Goal: Task Accomplishment & Management: Use online tool/utility

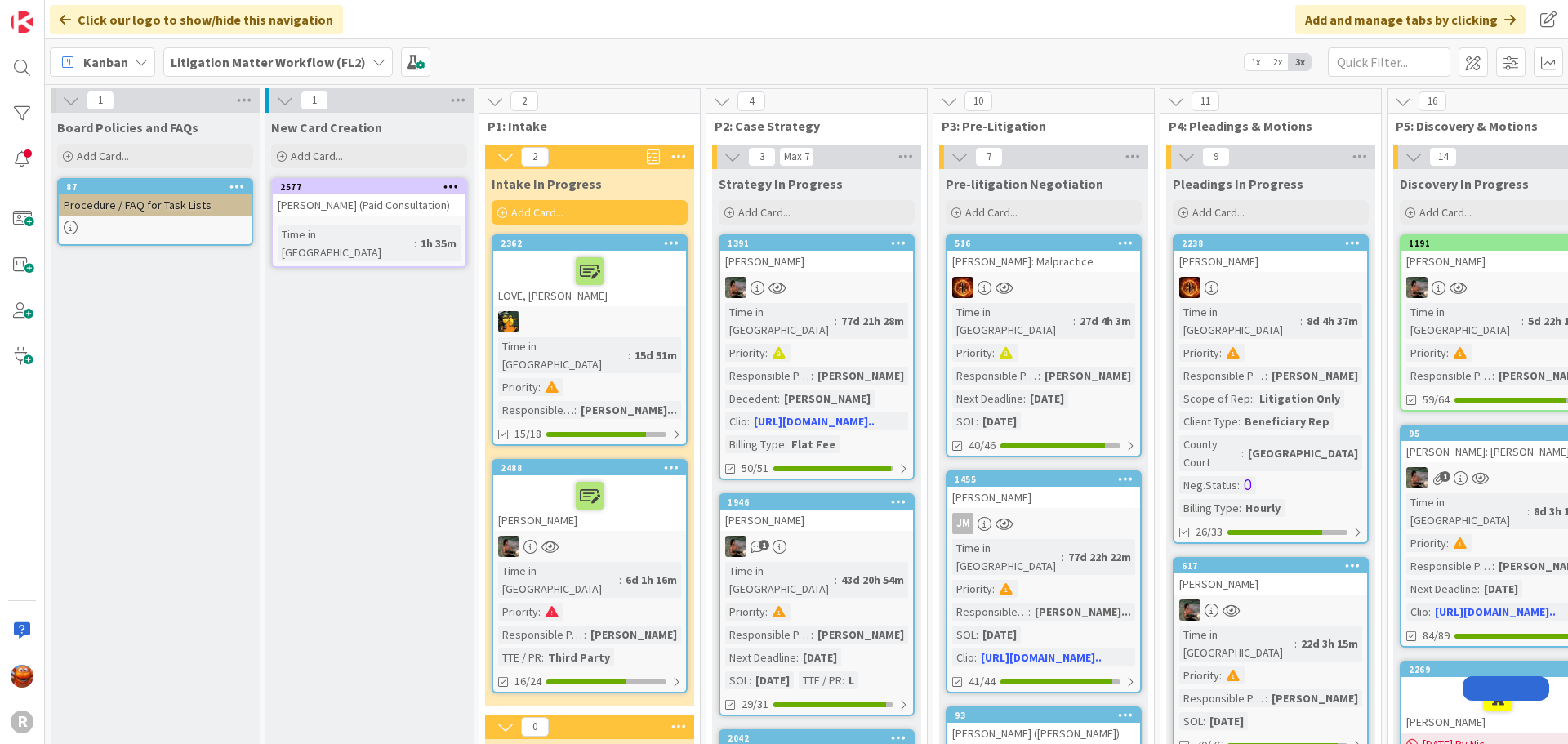
click at [339, 223] on link "2577 [PERSON_NAME] (Paid Consultation) Time in [GEOGRAPHIC_DATA] : 1h 35m" at bounding box center [369, 223] width 196 height 89
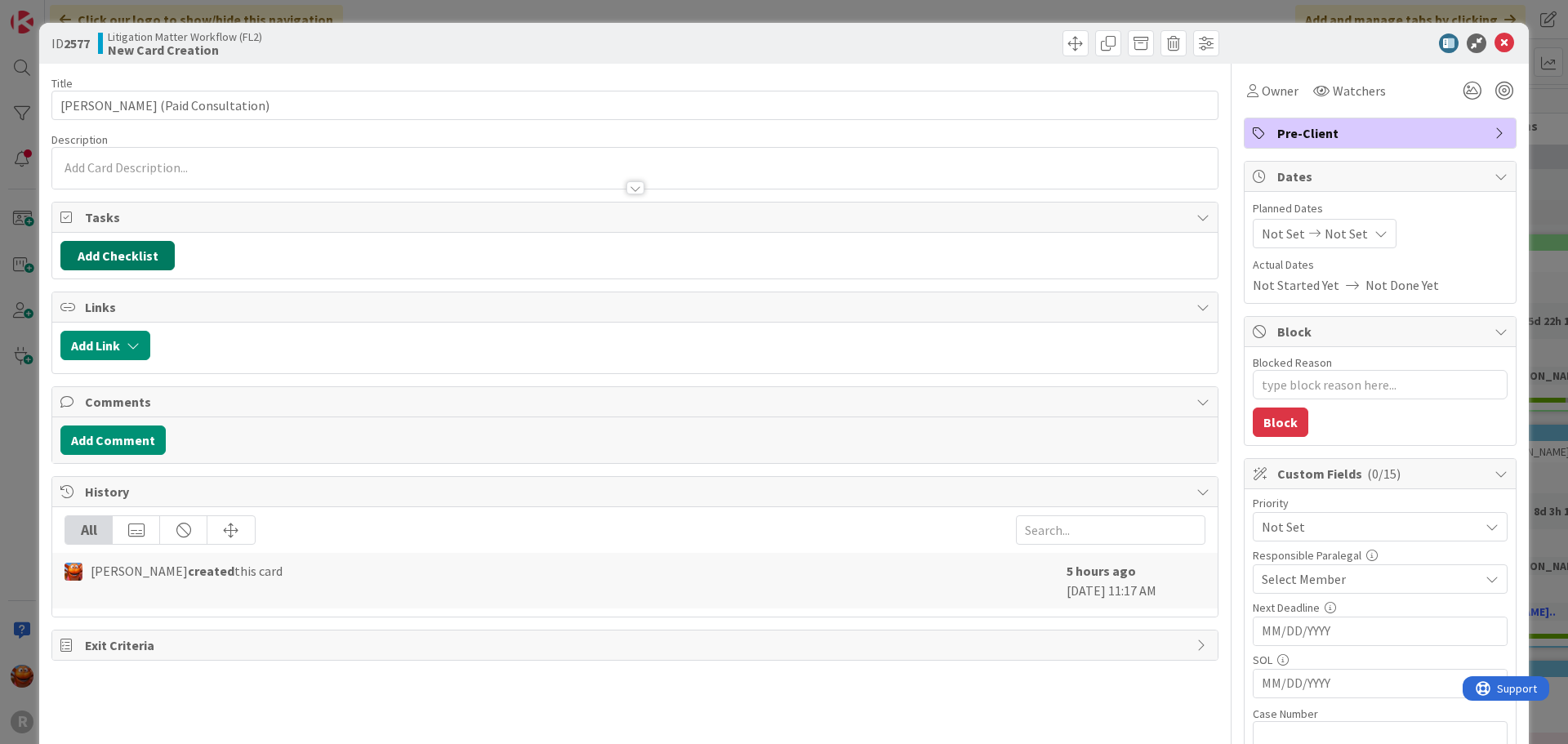
click at [138, 256] on button "Add Checklist" at bounding box center [117, 255] width 114 height 29
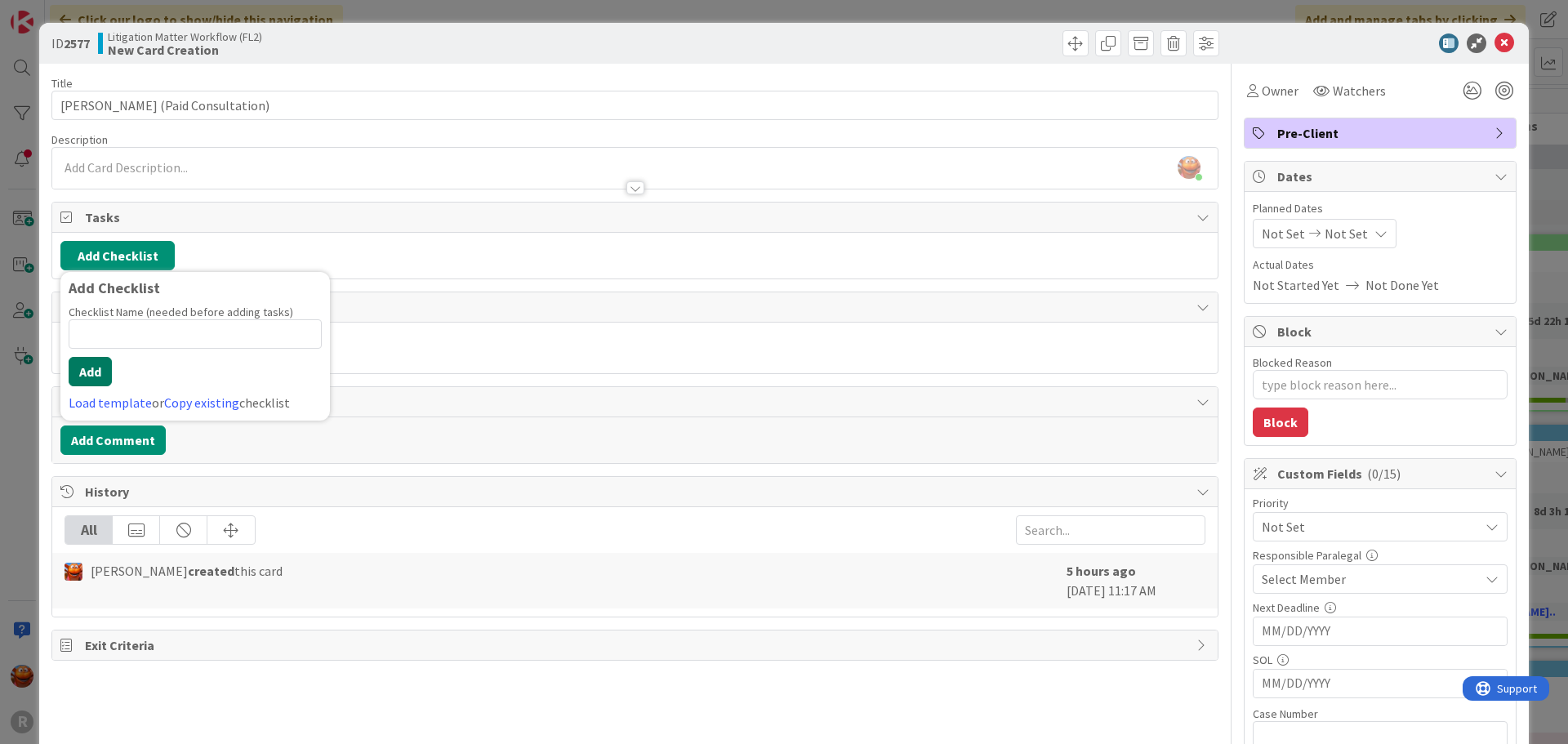
click at [89, 375] on button "Add" at bounding box center [90, 372] width 43 height 29
type textarea "x"
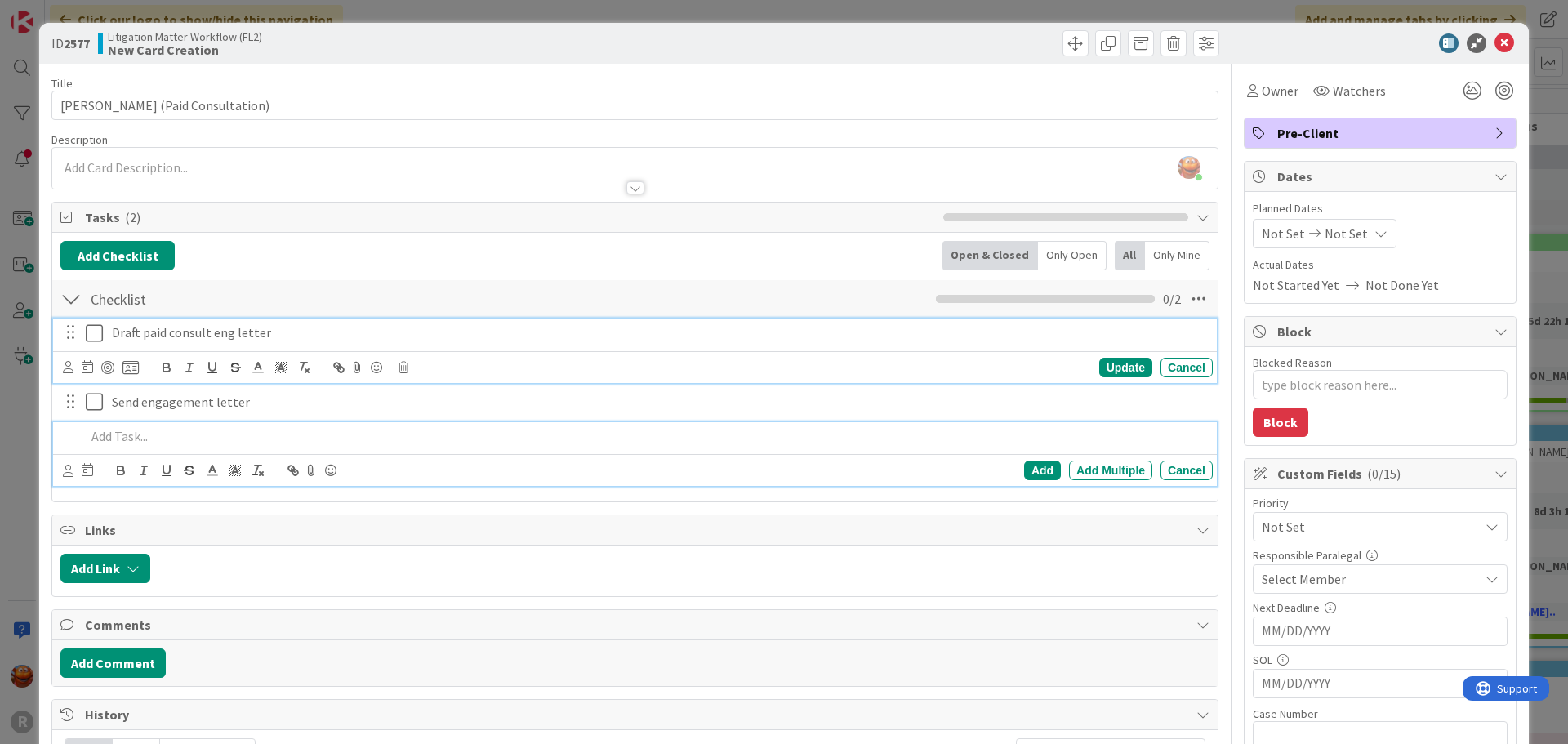
click at [167, 320] on div "Draft paid consult eng letter" at bounding box center [660, 332] width 1108 height 28
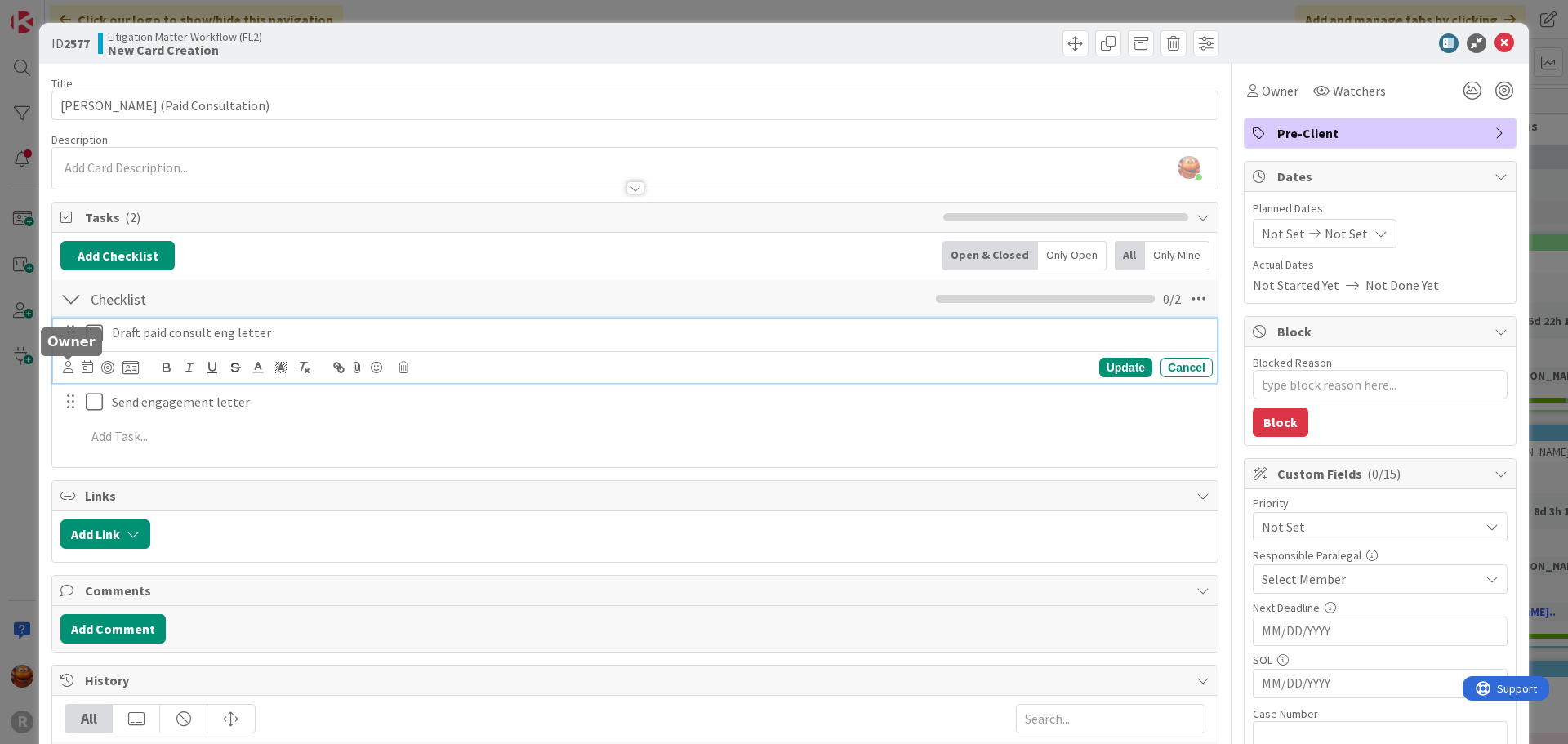
click at [65, 370] on icon at bounding box center [68, 367] width 10 height 12
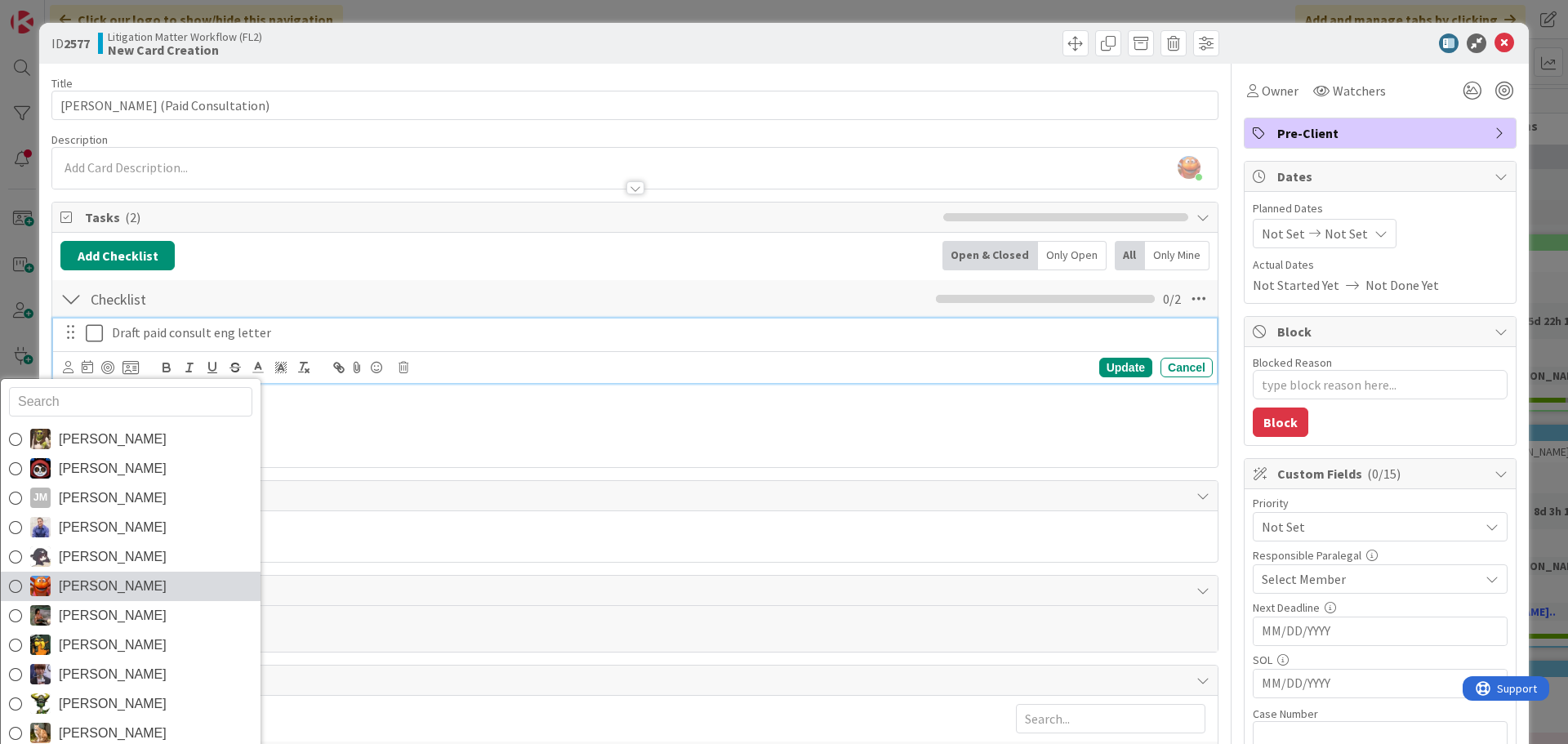
click at [114, 581] on span "[PERSON_NAME]" at bounding box center [112, 587] width 108 height 24
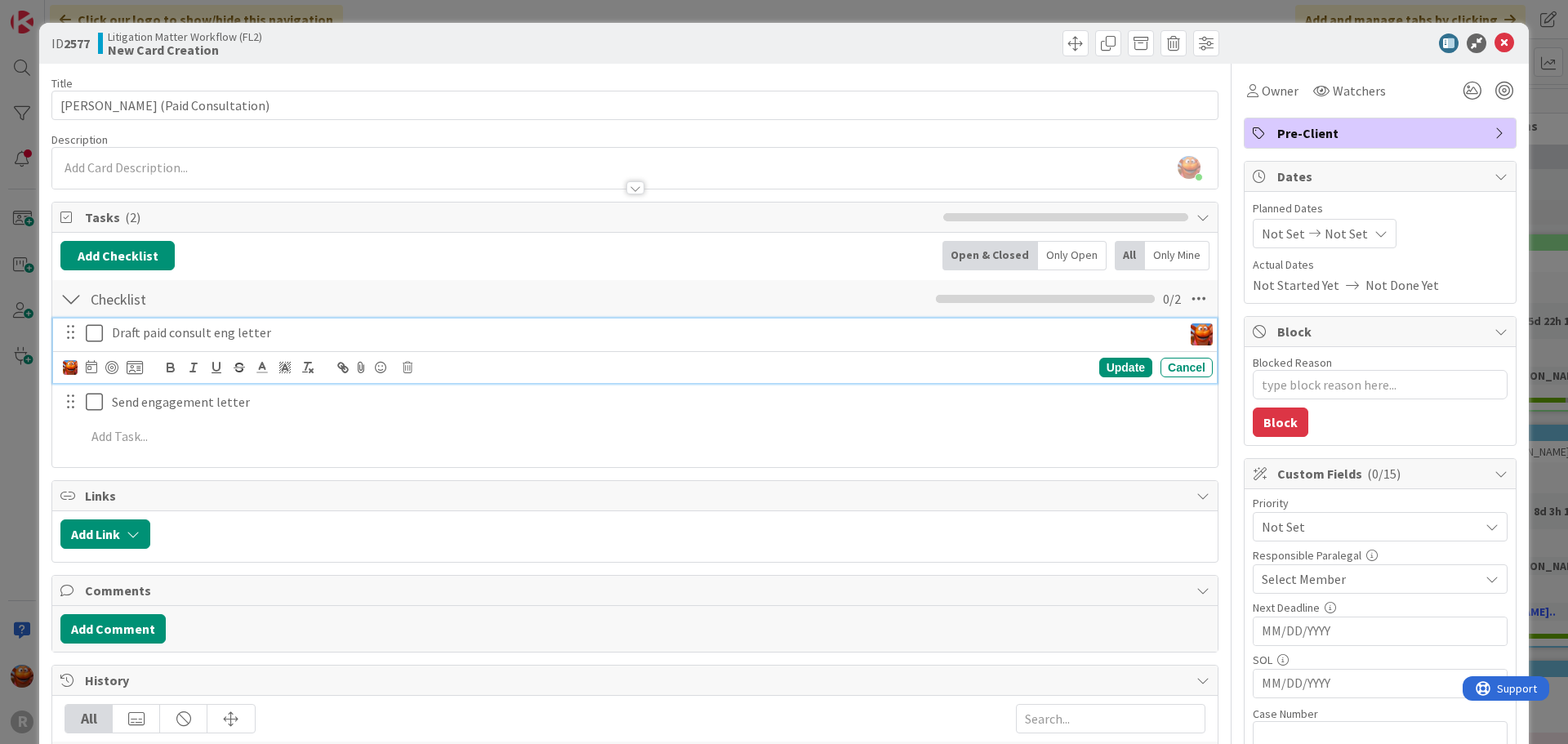
type textarea "x"
click at [90, 369] on icon at bounding box center [91, 366] width 11 height 13
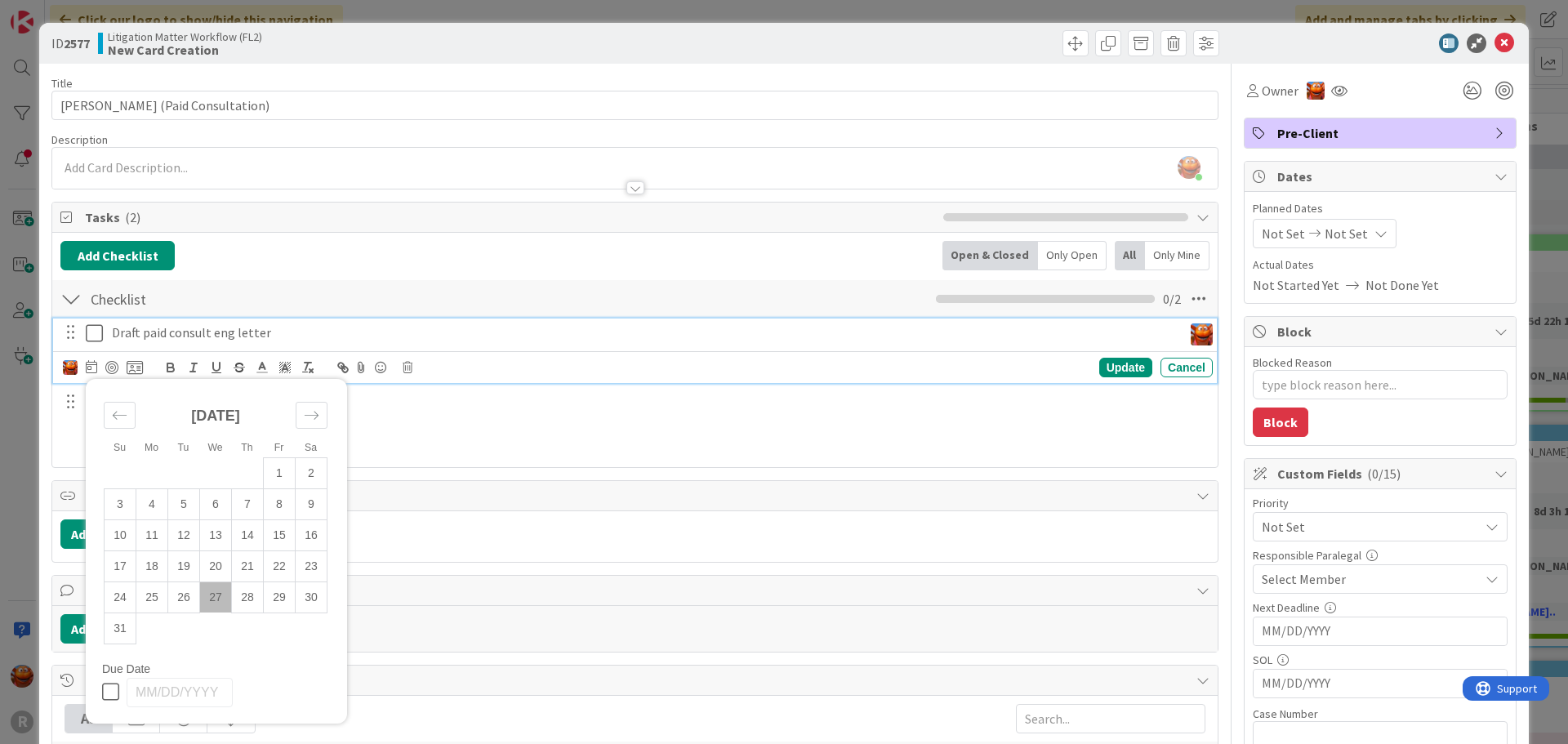
click at [215, 597] on td "27" at bounding box center [216, 597] width 32 height 31
type input "[DATE]"
click at [111, 366] on div at bounding box center [112, 367] width 13 height 13
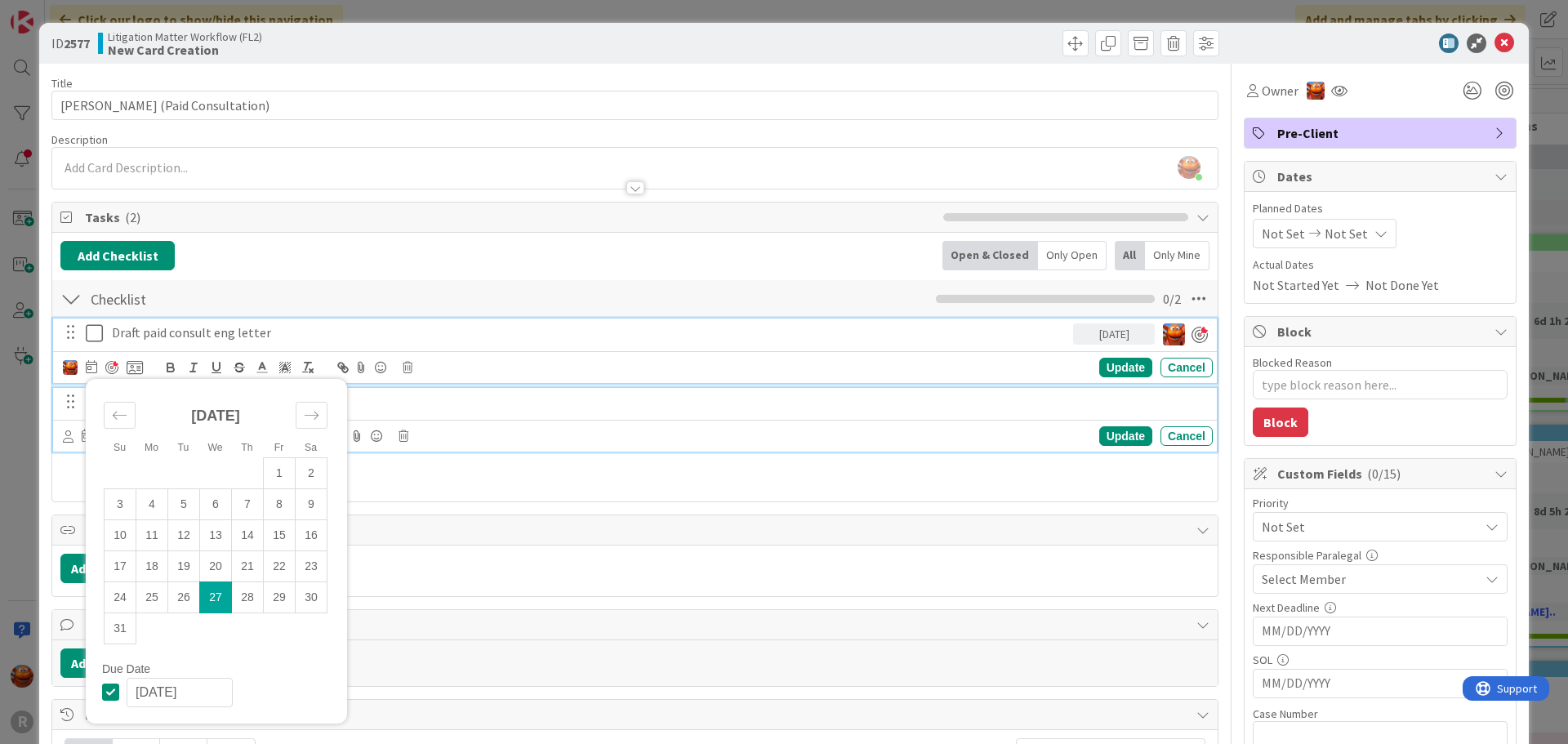
click at [534, 415] on div "Send engagement letter" at bounding box center [660, 402] width 1108 height 28
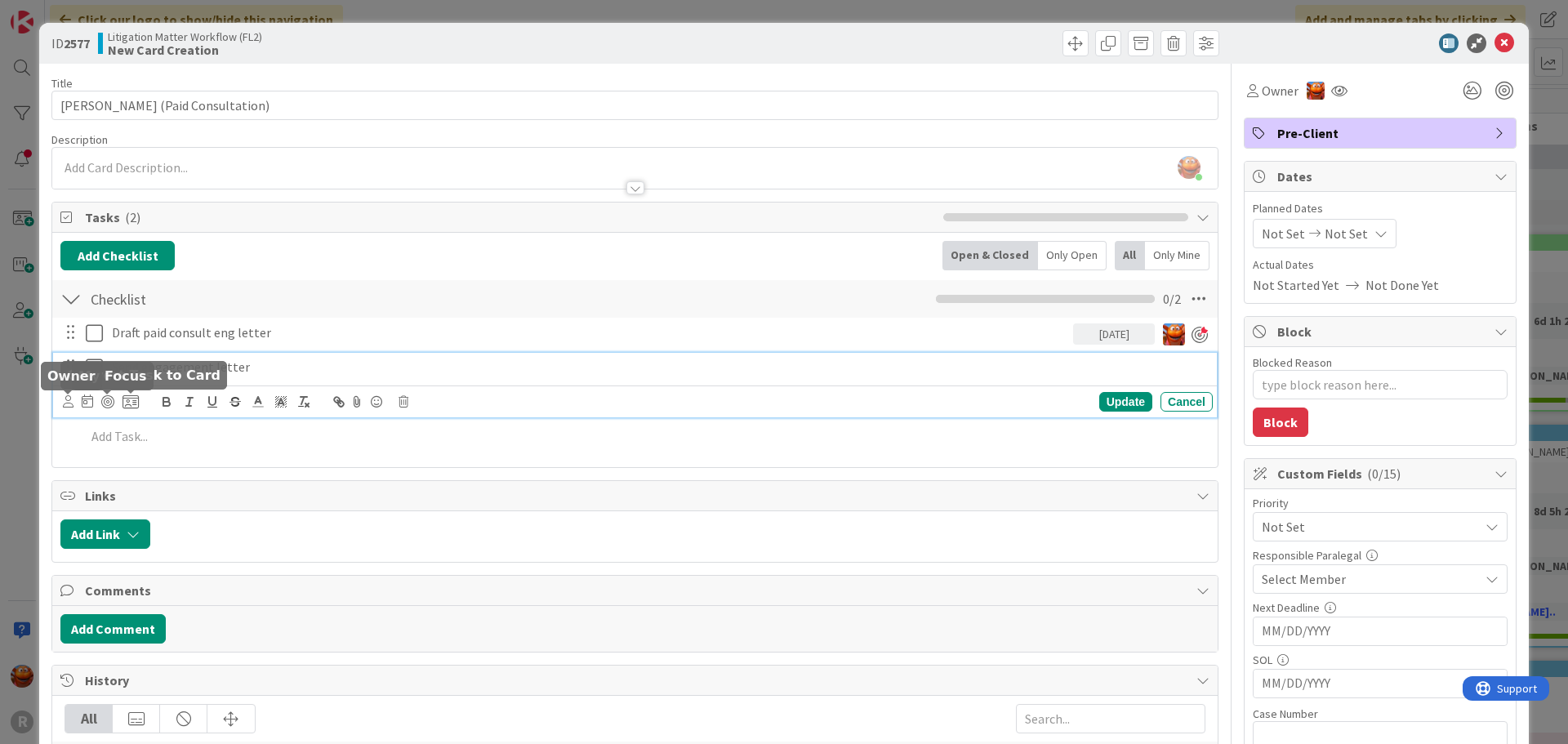
click at [71, 397] on icon at bounding box center [68, 402] width 10 height 12
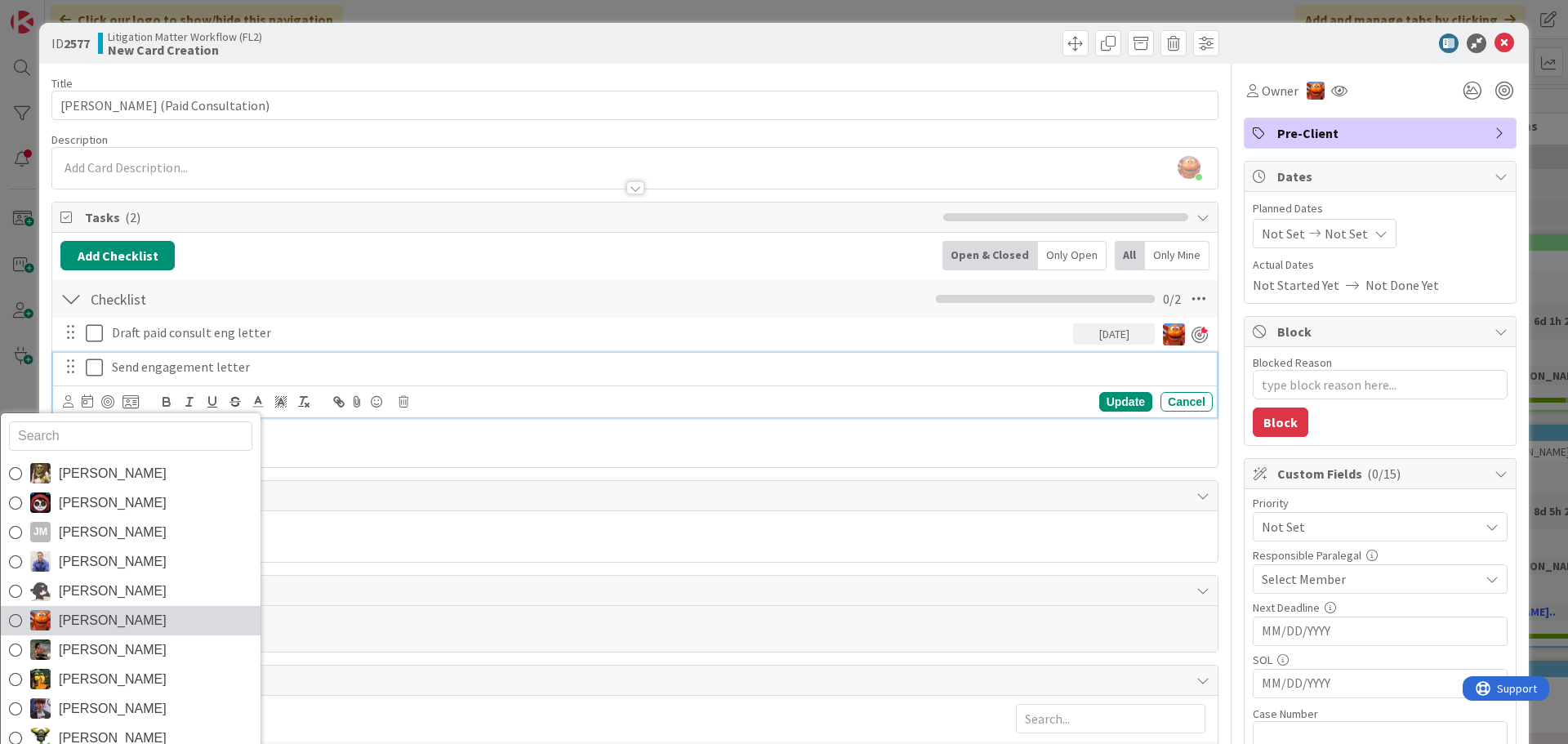
click at [140, 619] on link "[PERSON_NAME]" at bounding box center [131, 621] width 260 height 29
type textarea "x"
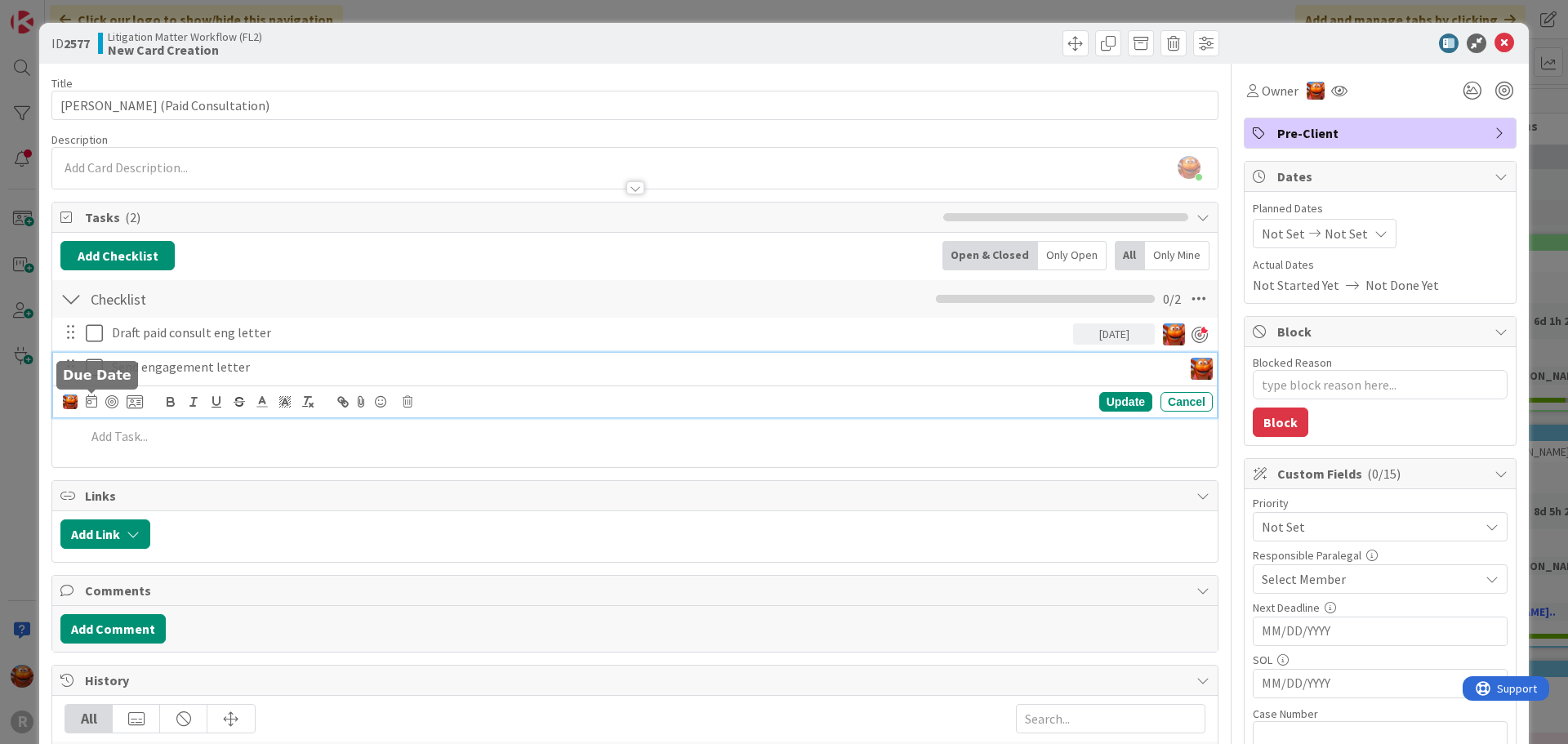
click at [90, 404] on icon at bounding box center [91, 401] width 11 height 13
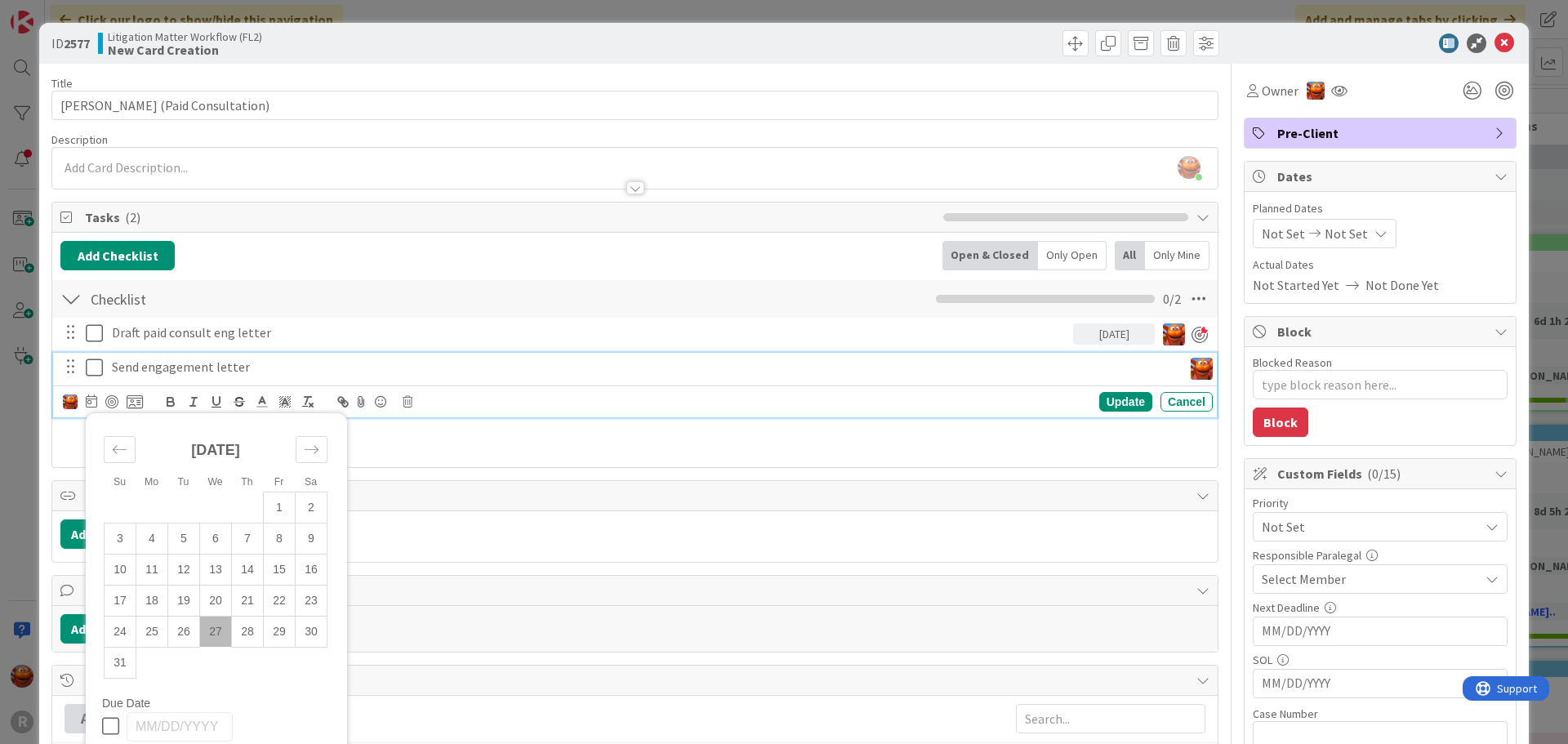
click at [212, 631] on td "27" at bounding box center [216, 631] width 32 height 31
type input "[DATE]"
click at [108, 398] on div at bounding box center [112, 402] width 13 height 13
type textarea "x"
click at [1099, 399] on div "Update" at bounding box center [1126, 402] width 53 height 20
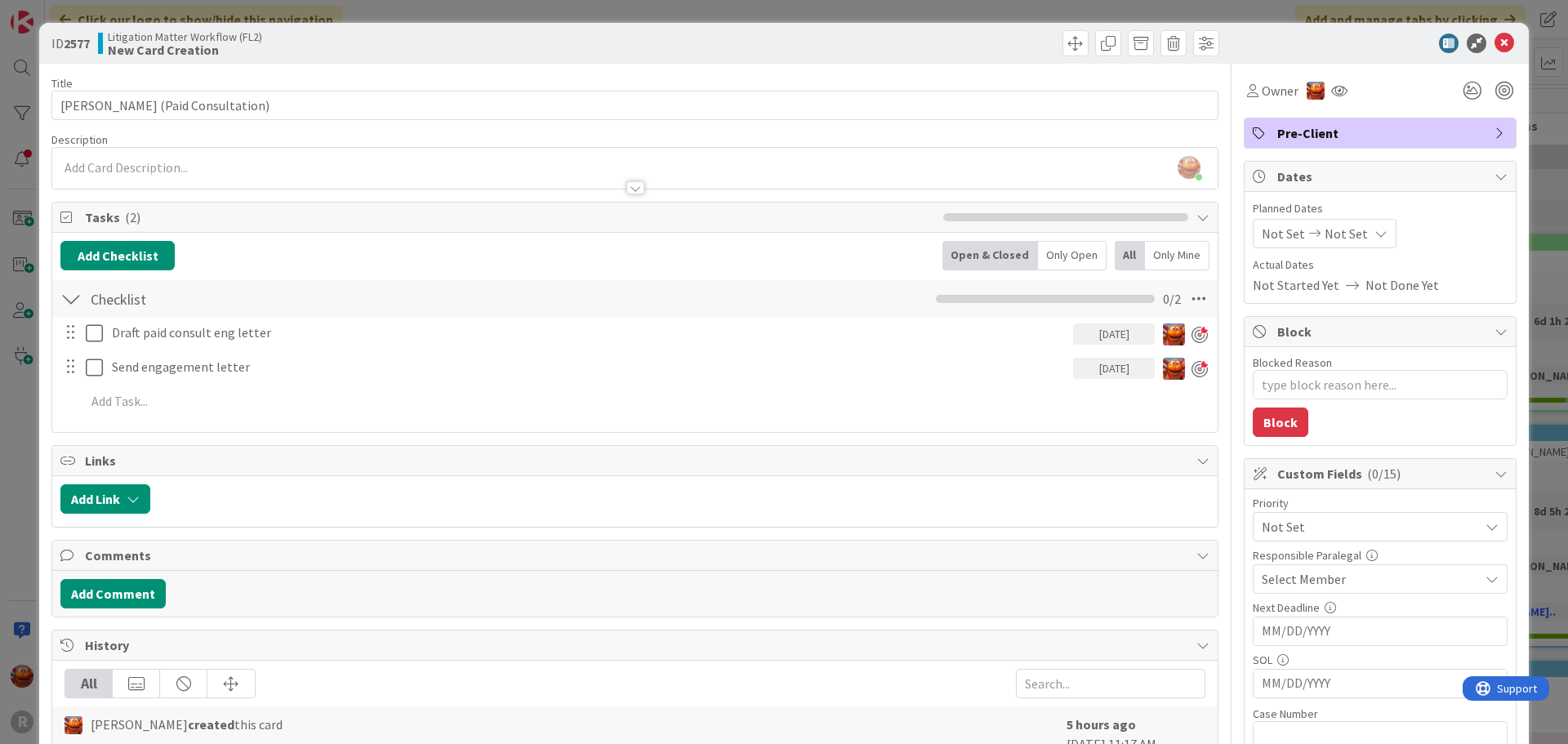
click at [925, 19] on div "ID 2577 Litigation Matter Workflow (FL2) New Card Creation Title 34 / 128 [PERS…" at bounding box center [784, 372] width 1568 height 744
